Goal: Transaction & Acquisition: Purchase product/service

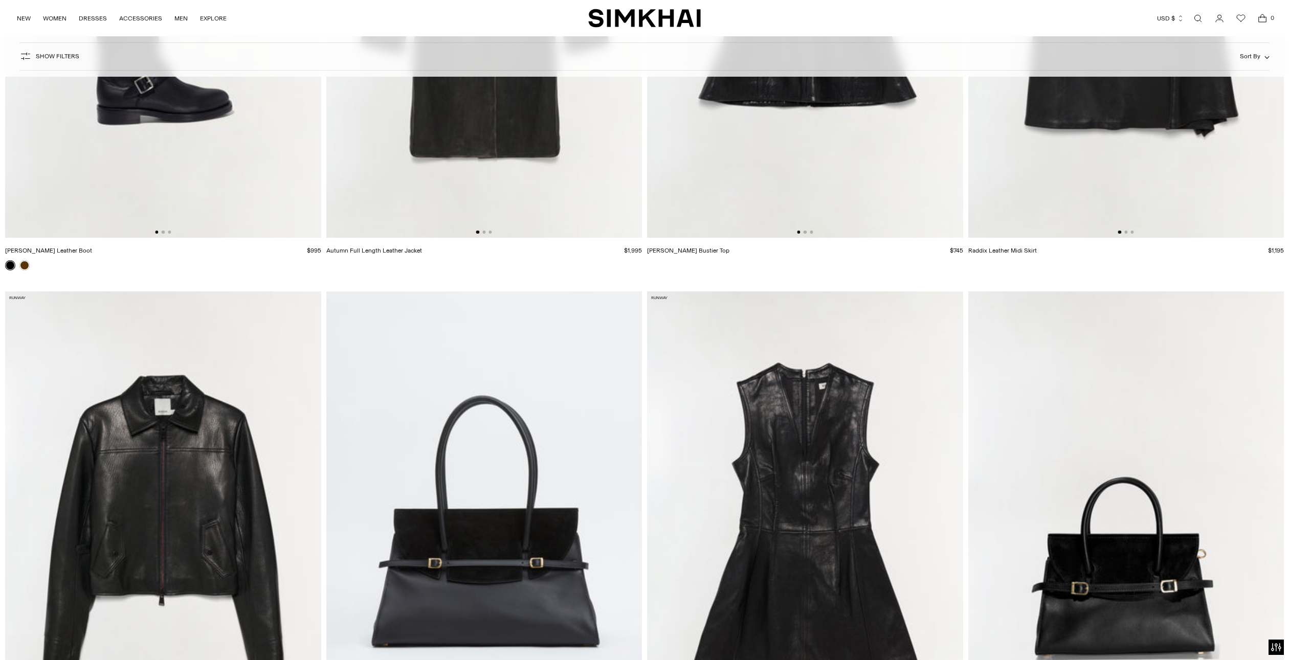
scroll to position [3005, 0]
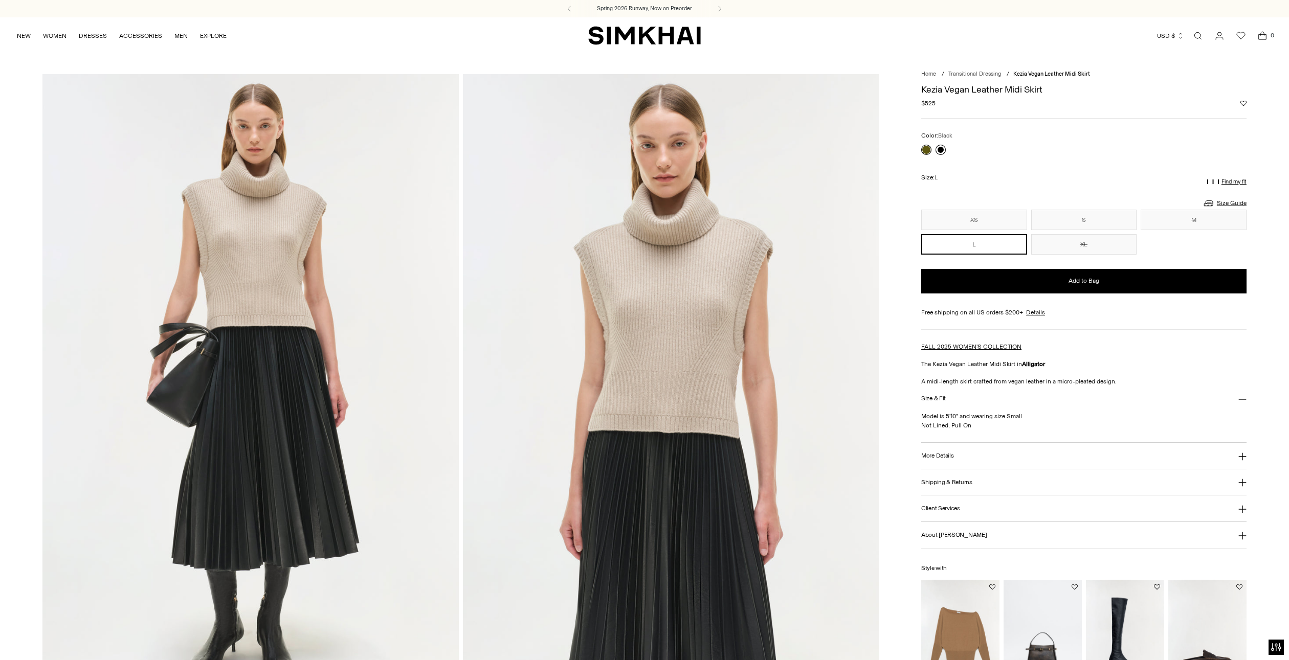
click at [941, 150] on link at bounding box center [940, 150] width 10 height 10
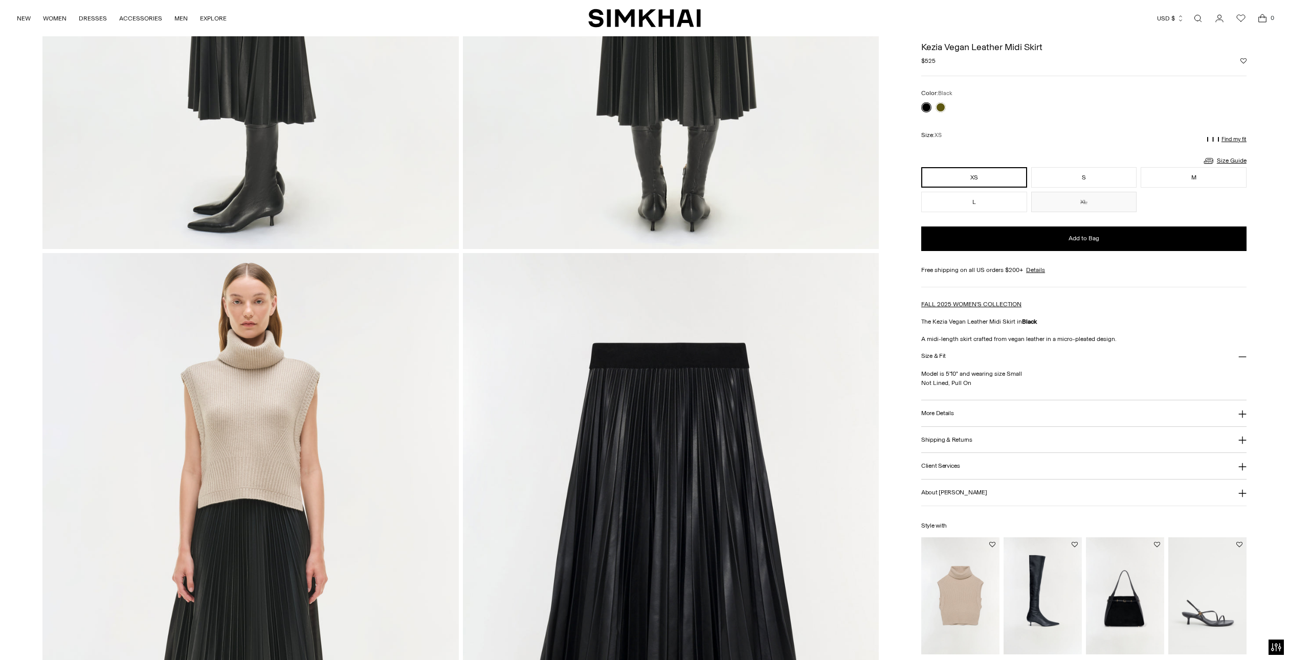
scroll to position [987, 0]
